Goal: Task Accomplishment & Management: Complete application form

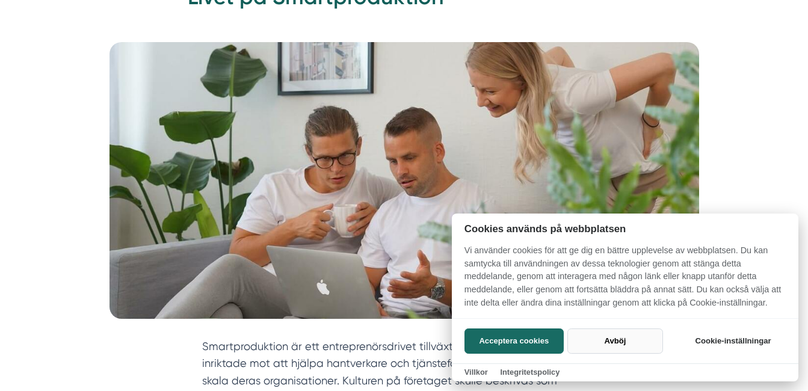
click at [604, 337] on button "Avböj" at bounding box center [615, 340] width 96 height 25
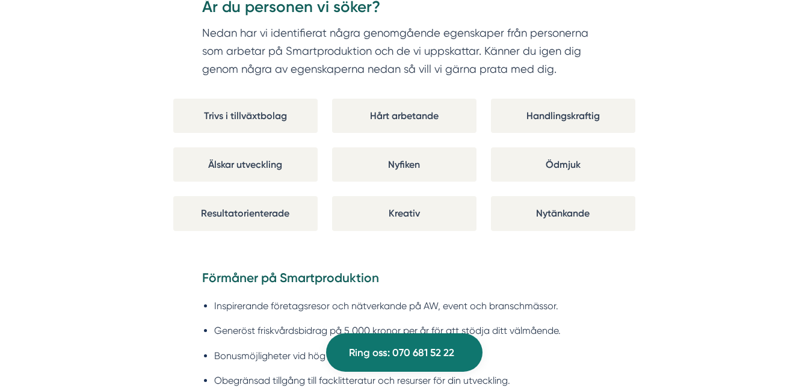
scroll to position [918, 0]
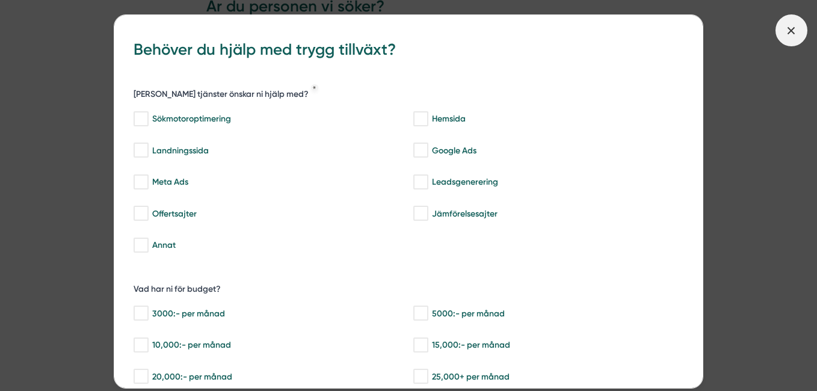
click at [789, 31] on icon at bounding box center [790, 30] width 13 height 13
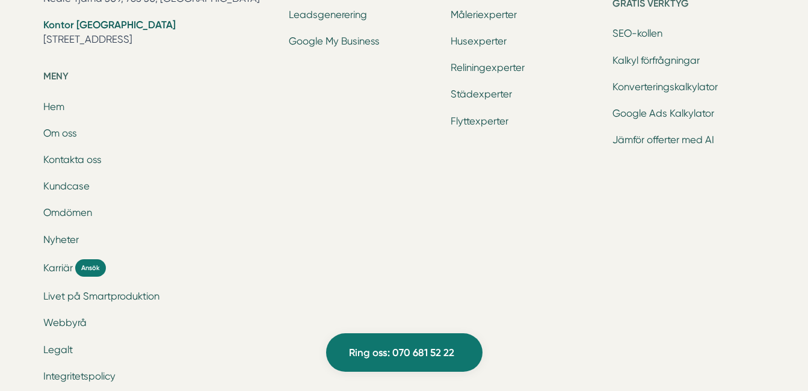
scroll to position [5556, 0]
click at [52, 268] on span "Karriär" at bounding box center [57, 267] width 29 height 14
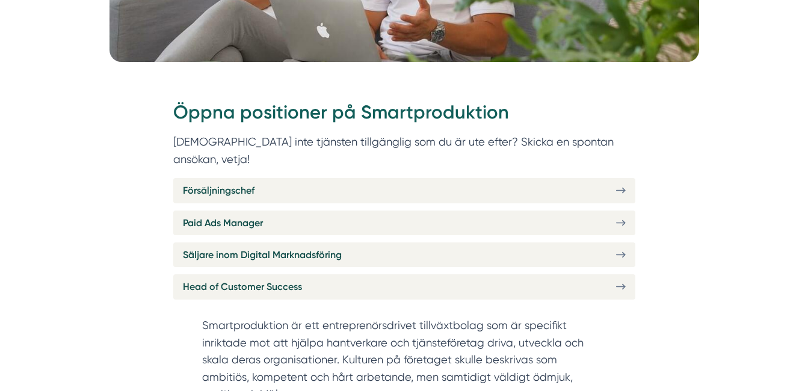
scroll to position [408, 0]
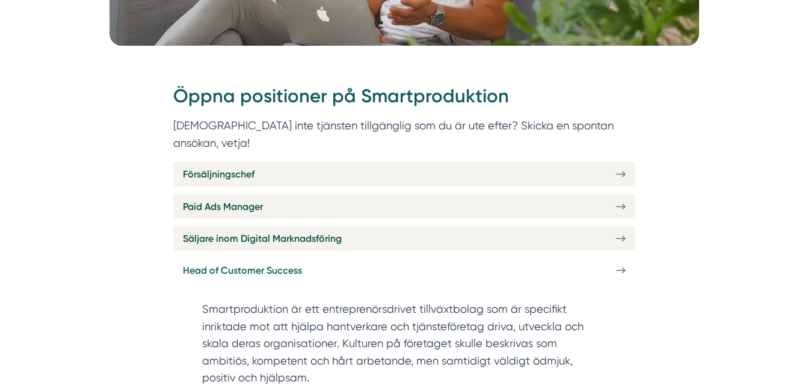
click at [221, 263] on span "Head of Customer Success" at bounding box center [242, 270] width 119 height 15
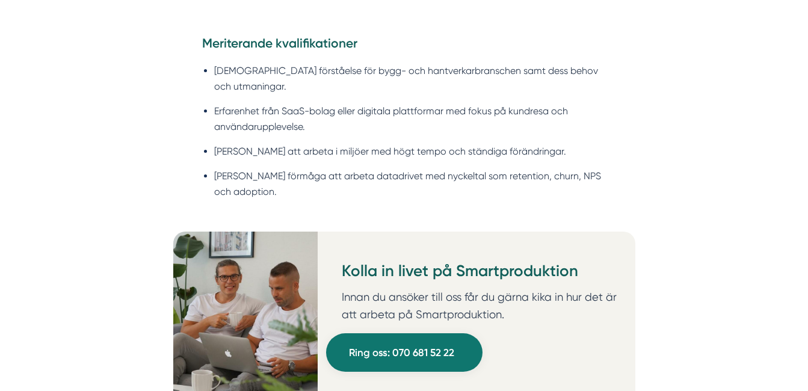
scroll to position [1400, 0]
